Goal: Task Accomplishment & Management: Use online tool/utility

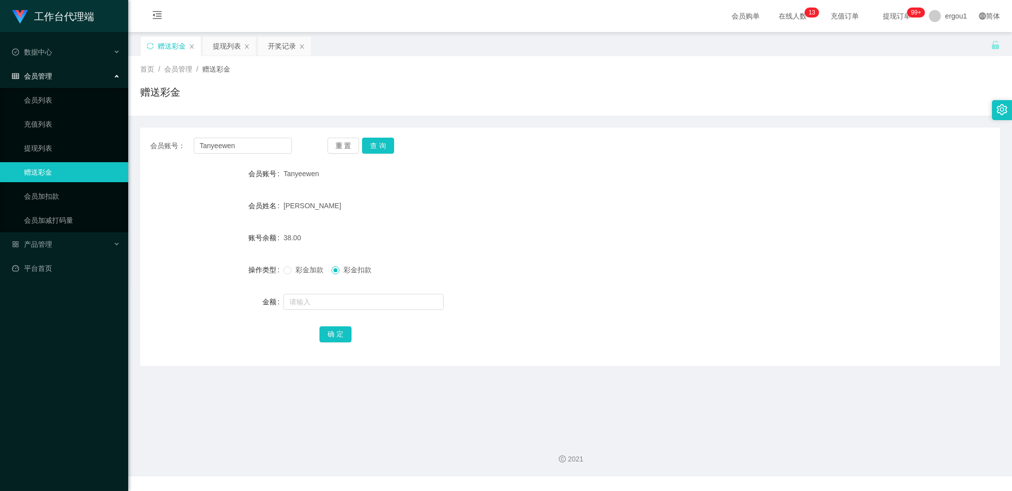
drag, startPoint x: 0, startPoint y: 0, endPoint x: 394, endPoint y: 145, distance: 419.9
click at [396, 145] on div "重 置 查 询" at bounding box center [398, 146] width 142 height 16
click at [385, 144] on button "查 询" at bounding box center [378, 146] width 32 height 16
click at [232, 145] on input "Tanyeewen" at bounding box center [243, 146] width 98 height 16
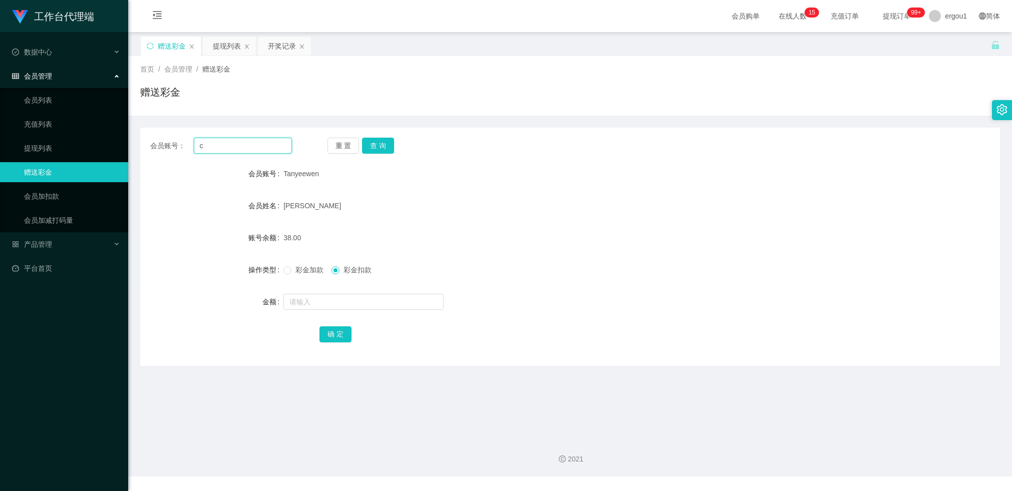
type input "cc"
click at [303, 172] on span "Tanyeewen" at bounding box center [301, 174] width 36 height 8
copy span "Tanyeewen"
